Goal: Task Accomplishment & Management: Use online tool/utility

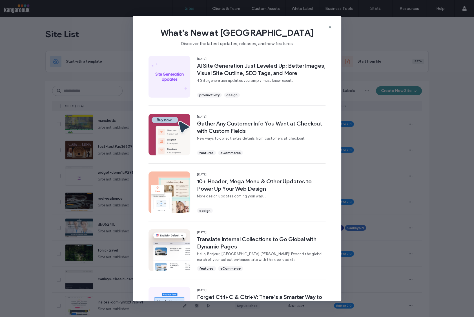
click at [328, 25] on icon at bounding box center [330, 27] width 5 height 5
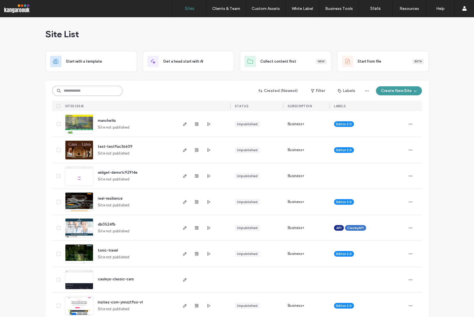
click at [76, 90] on input at bounding box center [87, 91] width 70 height 10
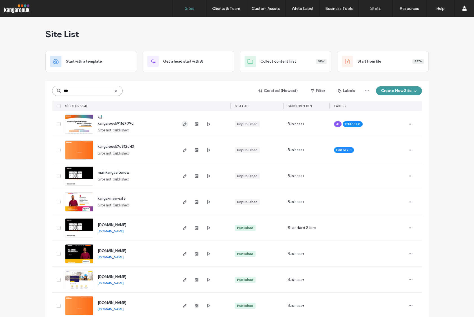
type input "***"
click at [183, 124] on use "button" at bounding box center [184, 123] width 3 height 3
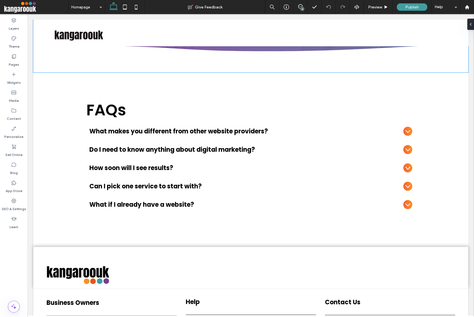
scroll to position [3410, 0]
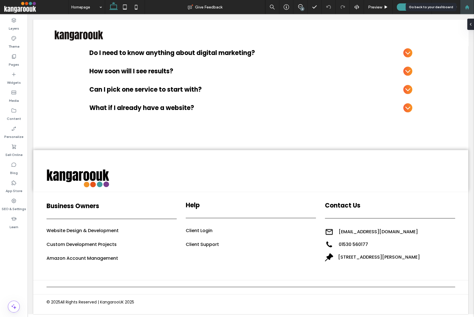
click at [468, 7] on icon at bounding box center [466, 7] width 5 height 5
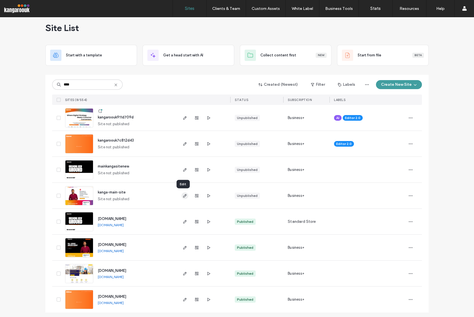
scroll to position [8, 0]
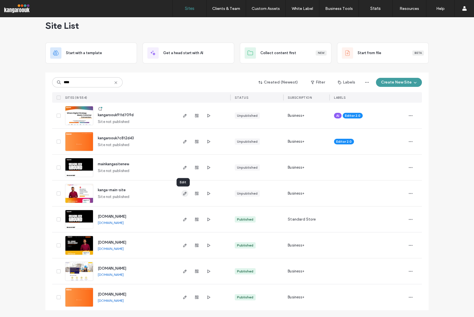
type input "****"
click at [183, 194] on icon "button" at bounding box center [185, 193] width 5 height 5
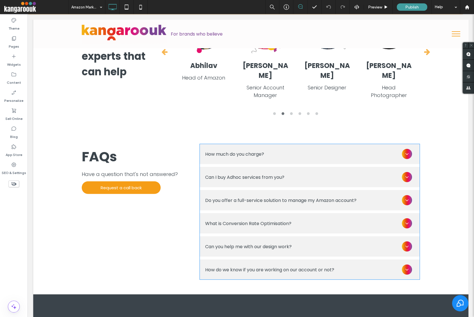
scroll to position [1967, 0]
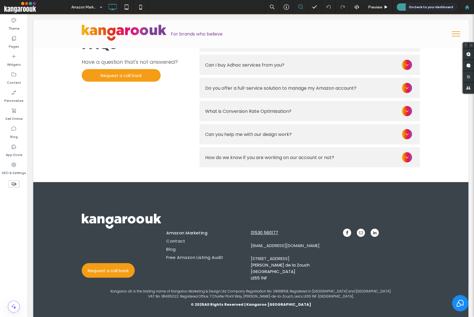
click at [466, 6] on use at bounding box center [466, 7] width 4 height 4
